Goal: Browse casually

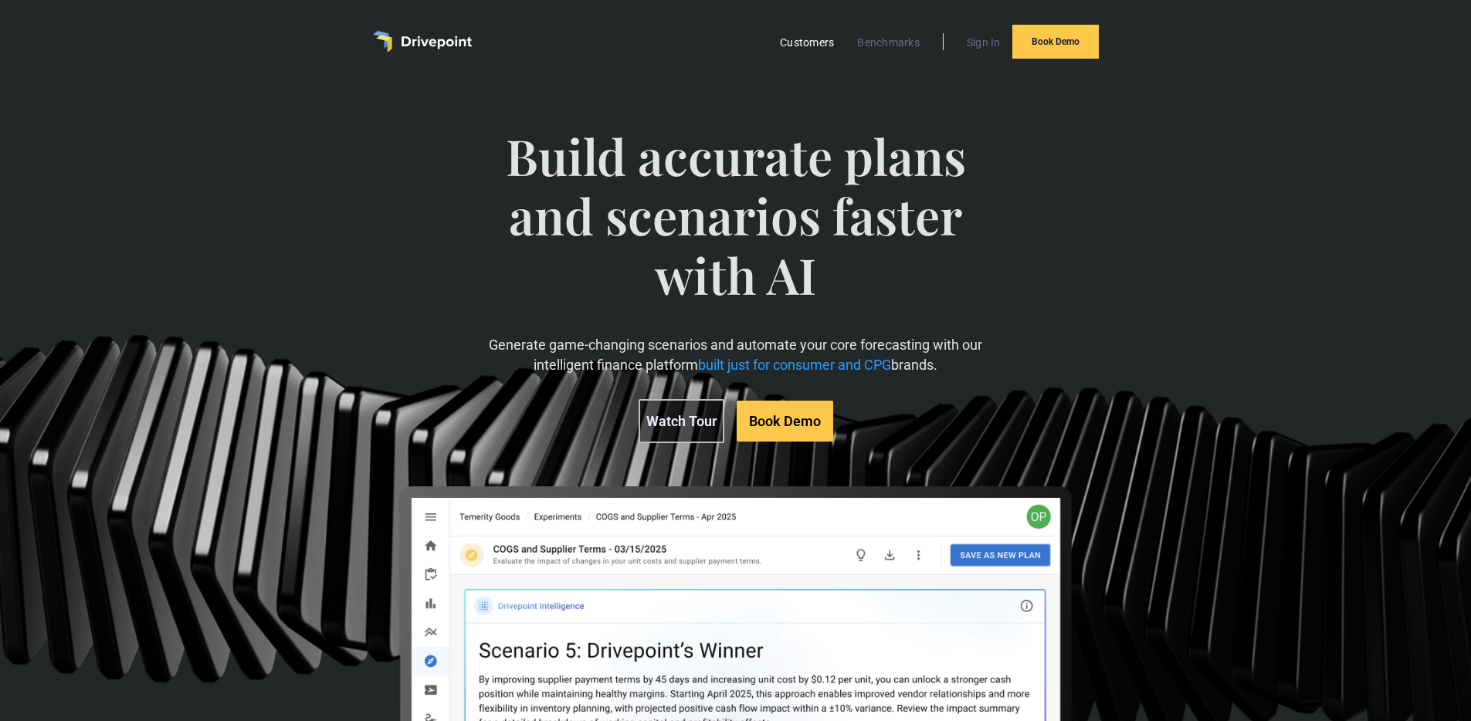
click at [806, 46] on link "Customers" at bounding box center [806, 42] width 69 height 20
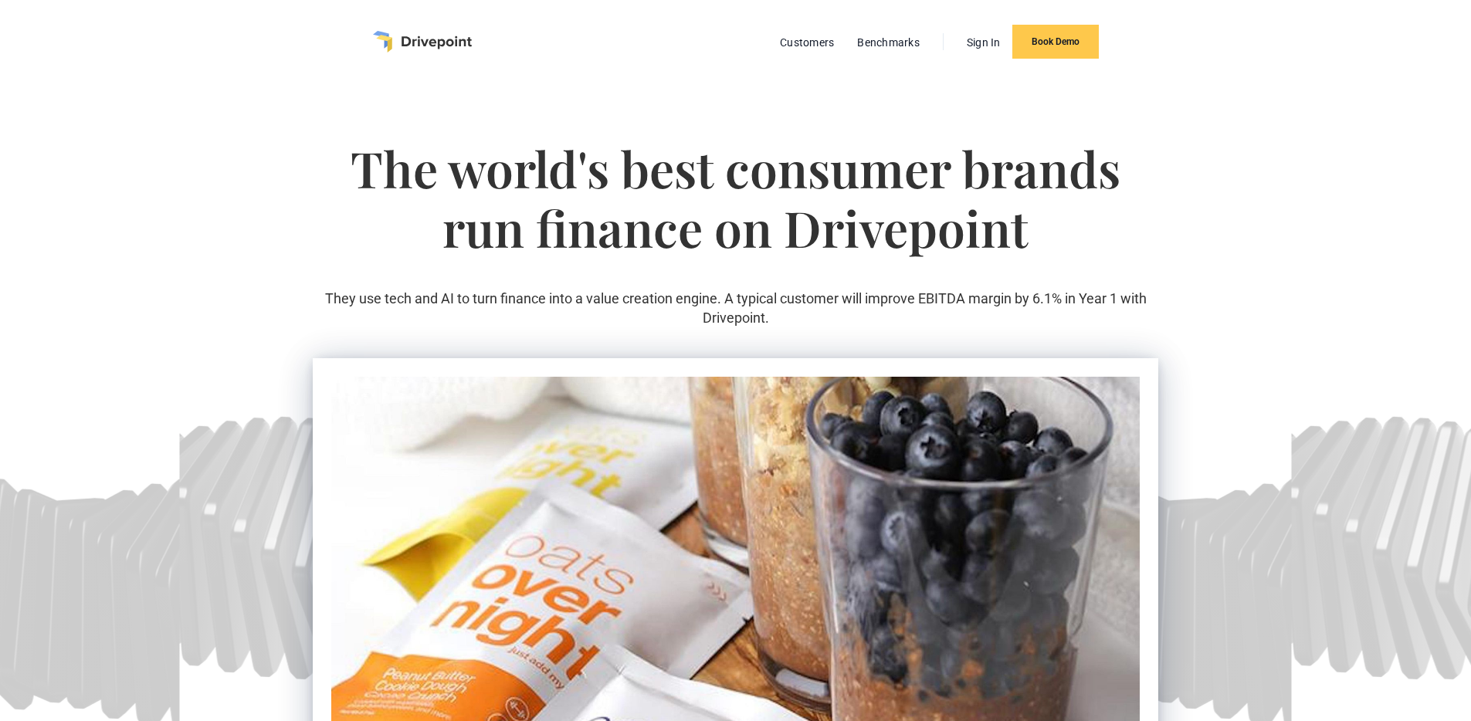
click at [457, 47] on img "home" at bounding box center [422, 42] width 99 height 22
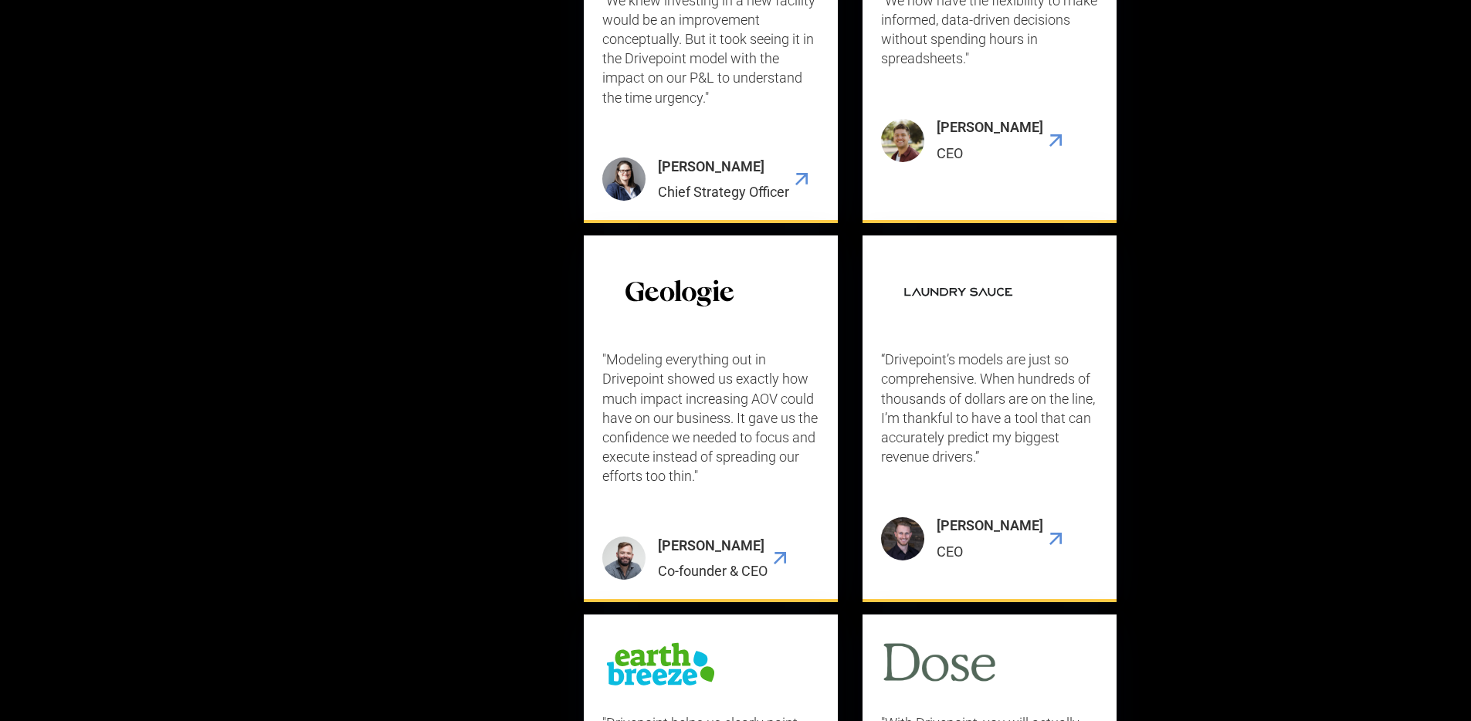
scroll to position [4849, 0]
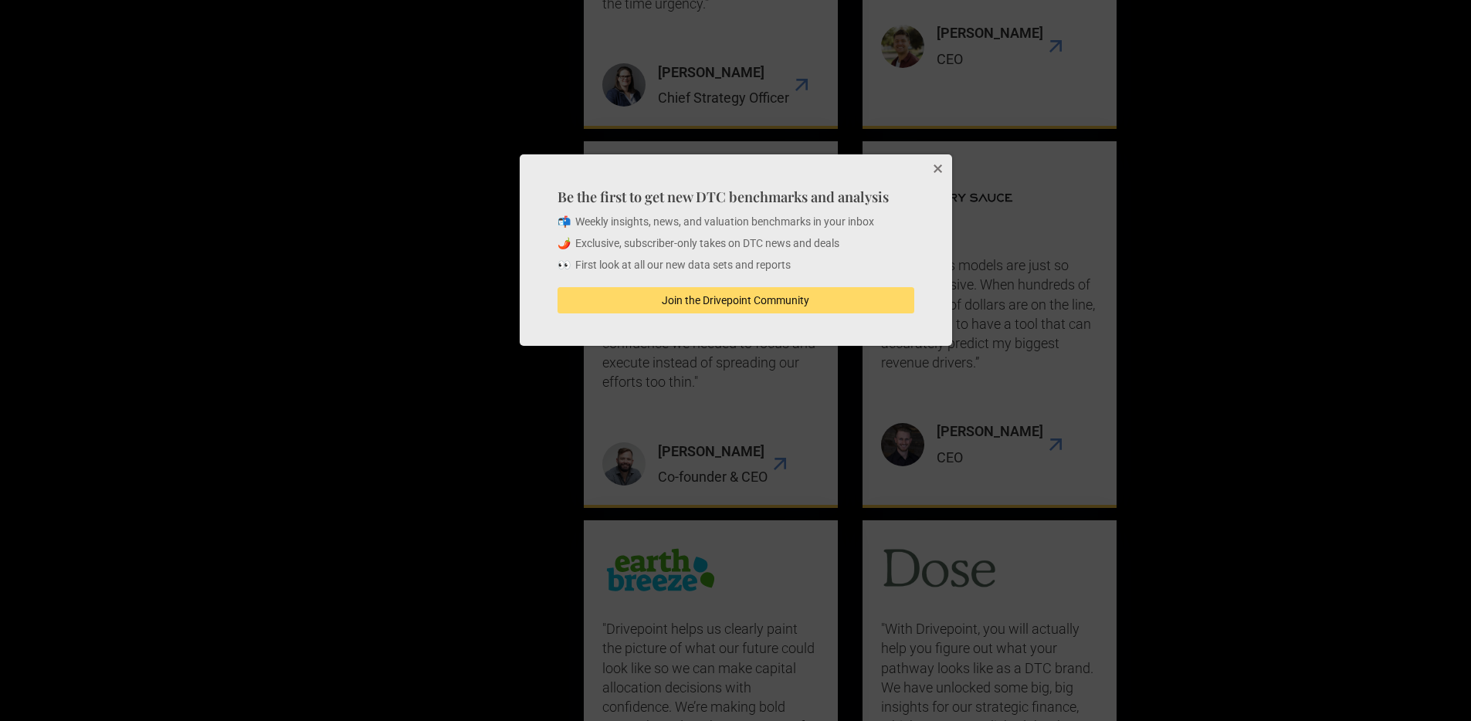
click at [943, 170] on button "Close" at bounding box center [936, 169] width 31 height 31
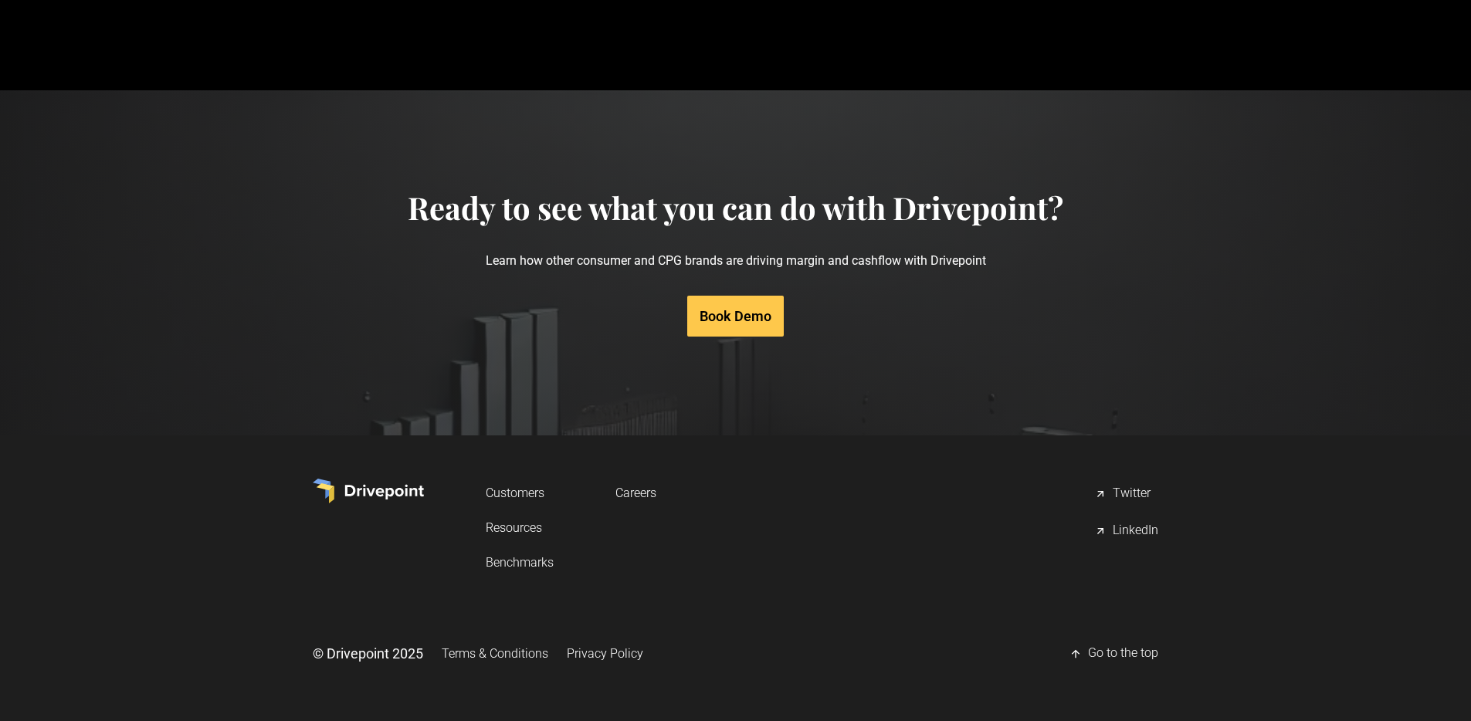
scroll to position [7356, 0]
click at [1130, 535] on div "LinkedIn" at bounding box center [1135, 531] width 46 height 19
